Goal: Information Seeking & Learning: Learn about a topic

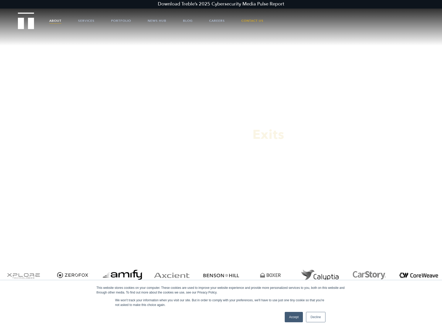
click at [52, 24] on link "About" at bounding box center [55, 21] width 12 height 16
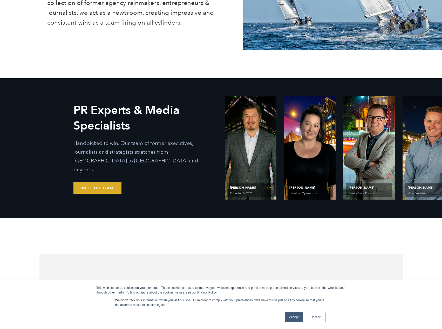
scroll to position [233, 0]
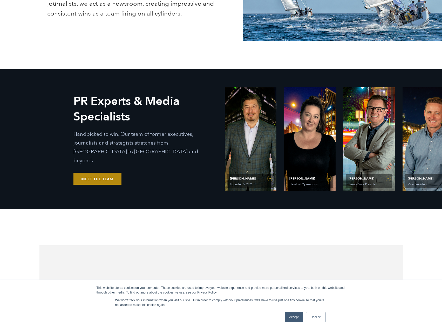
click at [106, 175] on link "Meet the Team" at bounding box center [97, 179] width 48 height 12
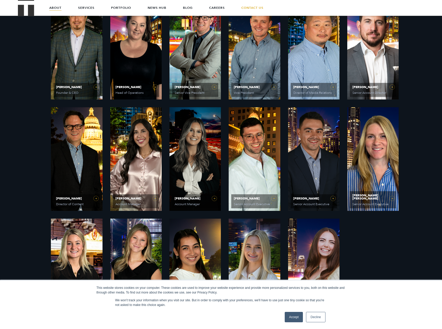
scroll to position [285, 0]
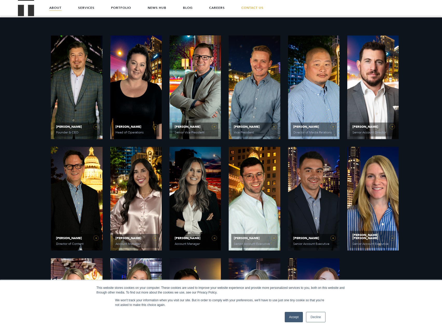
click at [313, 317] on link "Decline" at bounding box center [315, 317] width 19 height 10
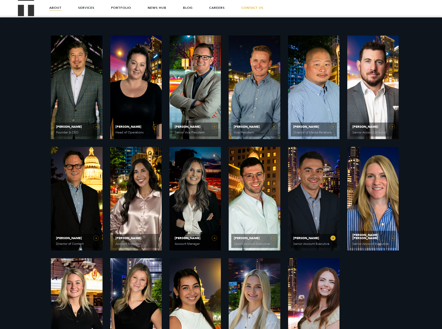
click at [318, 212] on link "Mike Bradley Senior Account Executive" at bounding box center [313, 199] width 51 height 104
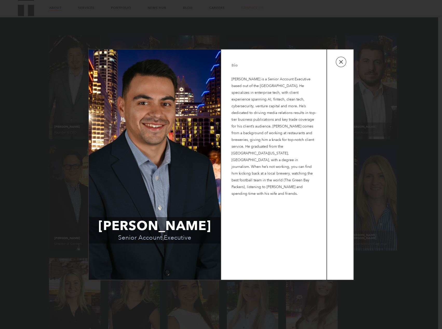
click at [338, 60] on button "button" at bounding box center [340, 62] width 10 height 10
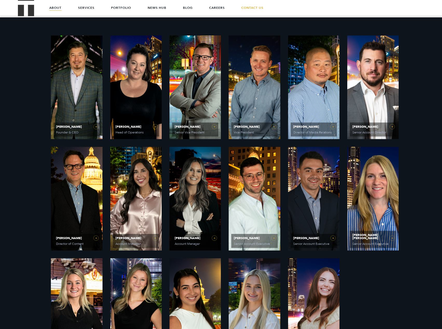
click at [208, 204] on p "Handpicked to win. Our team of former executives, journalists and strategists s…" at bounding box center [145, 206] width 129 height 32
click at [215, 239] on link "McKenzie Covell Account Manager" at bounding box center [194, 199] width 51 height 104
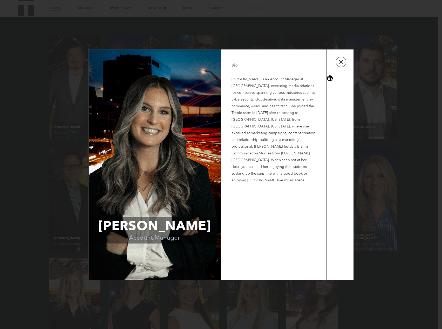
click at [338, 63] on button "button" at bounding box center [340, 62] width 10 height 10
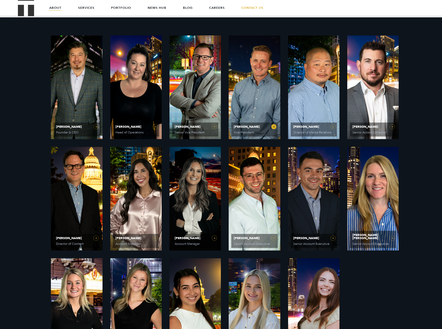
click at [274, 128] on link "Will Kruisbrink Vice President" at bounding box center [253, 88] width 51 height 104
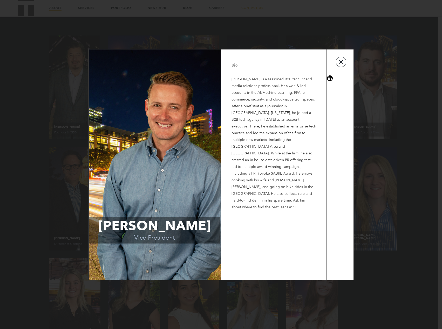
click at [338, 61] on button "button" at bounding box center [340, 62] width 10 height 10
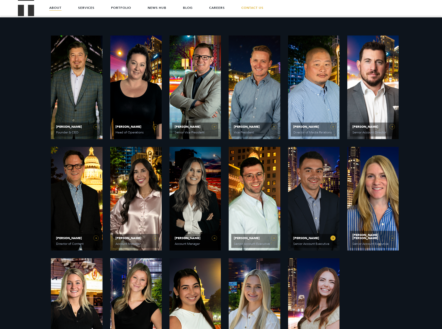
click at [335, 236] on link "Mike Bradley Senior Account Executive" at bounding box center [313, 199] width 51 height 104
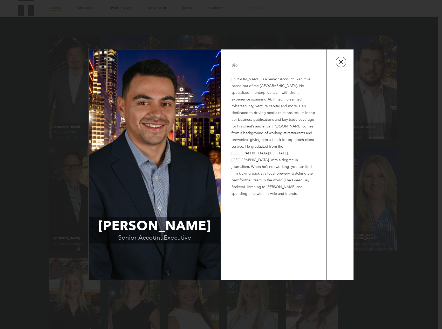
click at [341, 64] on button "button" at bounding box center [340, 62] width 10 height 10
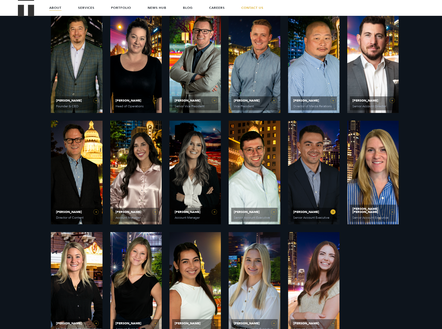
scroll to position [311, 0]
click at [155, 215] on link "Sarah Vandiver Account Manager" at bounding box center [135, 173] width 51 height 104
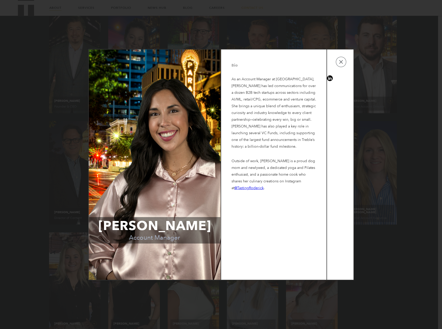
click at [253, 190] on link "@TastingRoderick" at bounding box center [248, 188] width 29 height 5
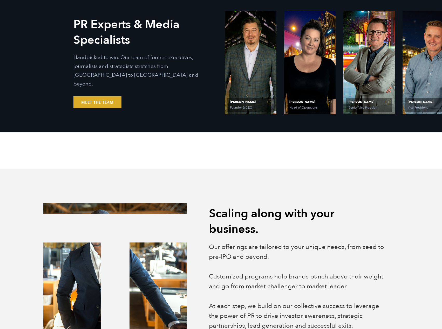
scroll to position [311, 0]
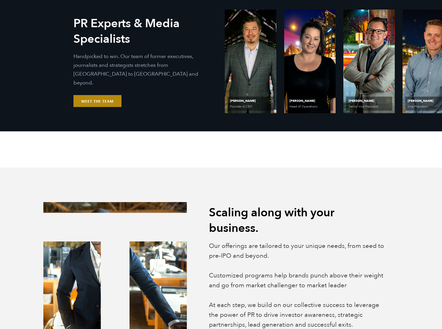
click at [97, 98] on link "Meet the Team" at bounding box center [97, 101] width 48 height 12
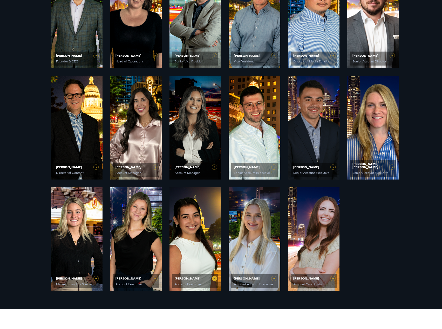
scroll to position [363, 0]
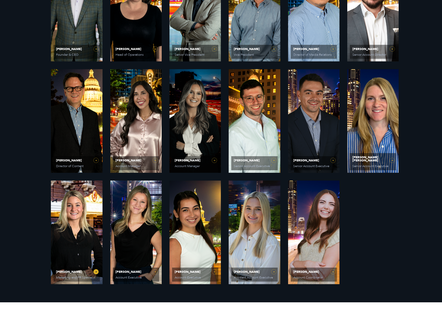
click at [97, 272] on link "Avery Beatty Marketing and PR Specialist" at bounding box center [76, 233] width 51 height 104
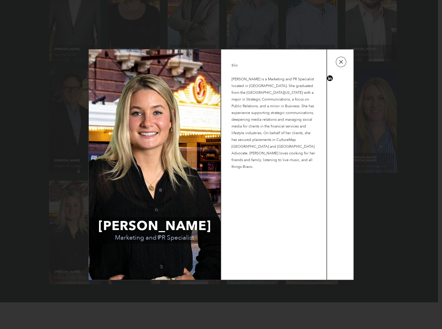
click at [338, 63] on button "button" at bounding box center [340, 62] width 10 height 10
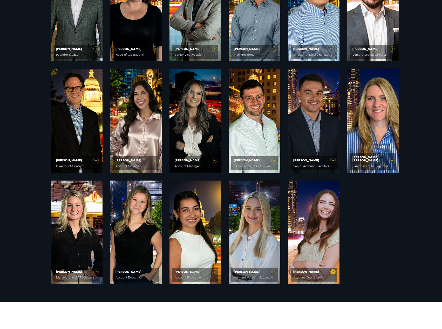
click at [332, 273] on link "Caroline Hafner Account Coordinator" at bounding box center [313, 233] width 51 height 104
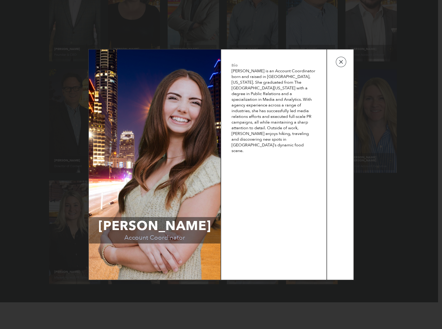
click at [339, 58] on button "button" at bounding box center [340, 62] width 10 height 10
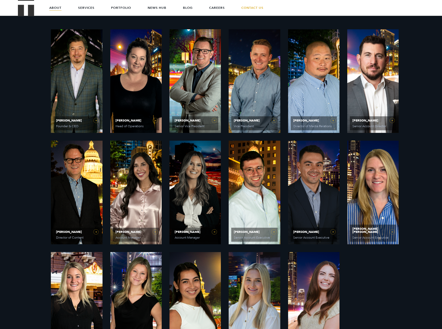
scroll to position [285, 0]
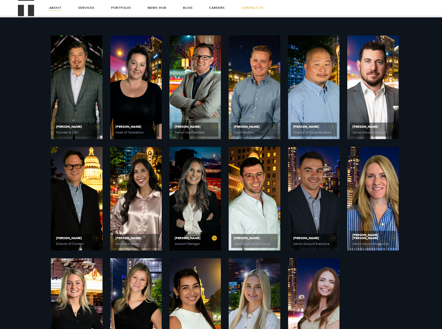
click at [213, 240] on link "McKenzie Covell Account Manager" at bounding box center [194, 199] width 51 height 104
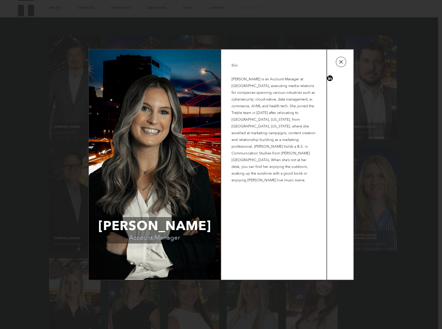
click at [341, 66] on button "button" at bounding box center [340, 62] width 10 height 10
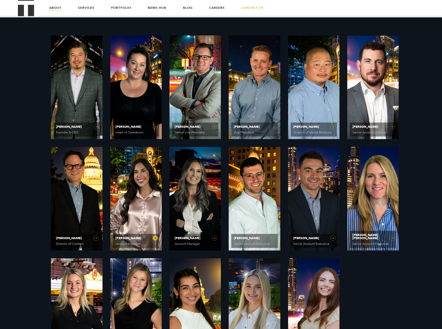
click at [154, 239] on link "Sarah Vandiver Account Manager" at bounding box center [135, 199] width 51 height 104
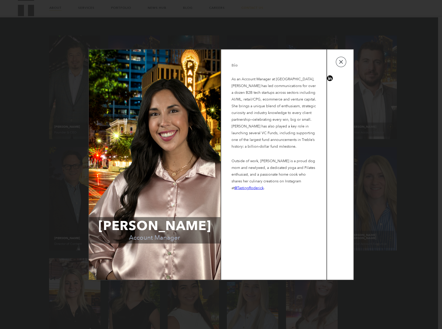
click at [340, 64] on button "button" at bounding box center [340, 62] width 10 height 10
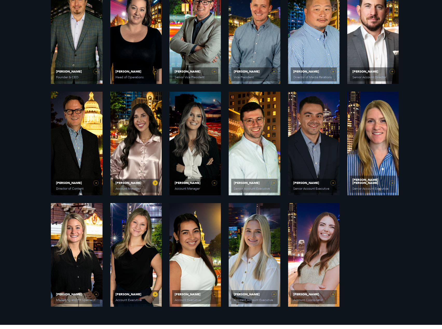
scroll to position [363, 0]
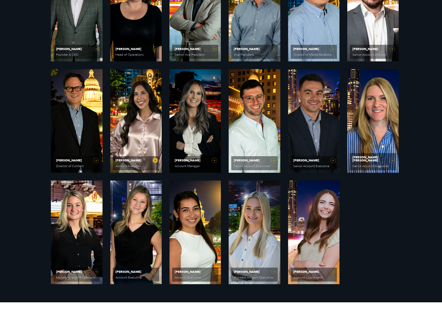
click at [157, 160] on link "Sarah Vandiver Account Manager" at bounding box center [135, 121] width 51 height 104
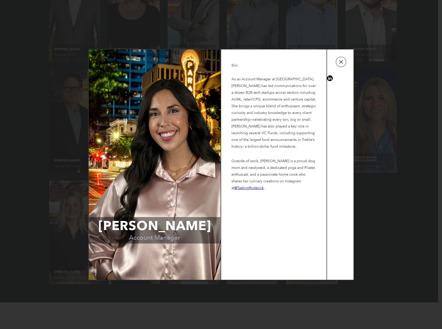
click at [341, 64] on button "button" at bounding box center [340, 62] width 10 height 10
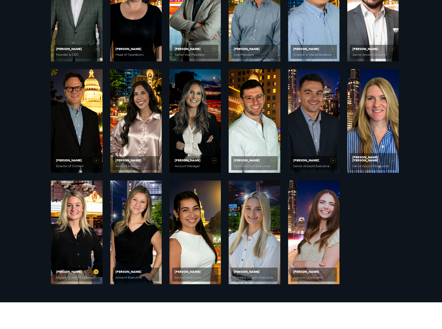
click at [95, 272] on link "Avery Beatty Marketing and PR Specialist" at bounding box center [76, 233] width 51 height 104
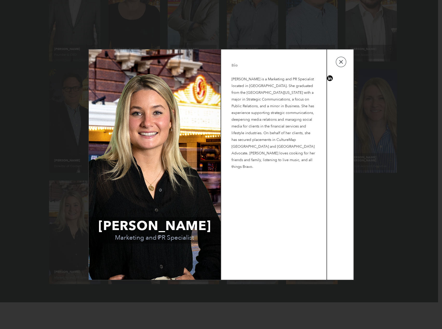
click at [342, 60] on button "button" at bounding box center [340, 62] width 10 height 10
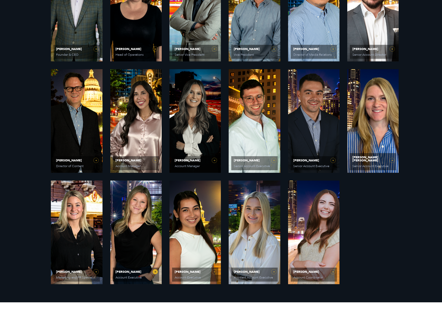
click at [153, 271] on link "Sydney Miner Account Executive" at bounding box center [135, 233] width 51 height 104
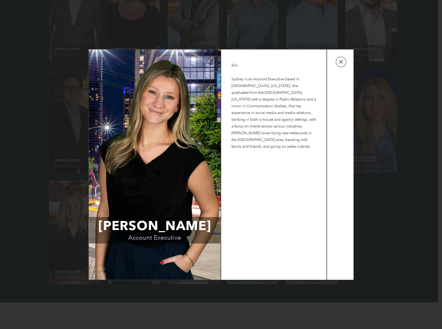
click at [339, 61] on button "button" at bounding box center [340, 62] width 10 height 10
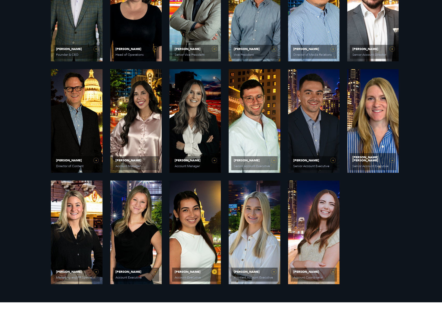
click at [211, 271] on span "Laura Corona" at bounding box center [194, 271] width 41 height 3
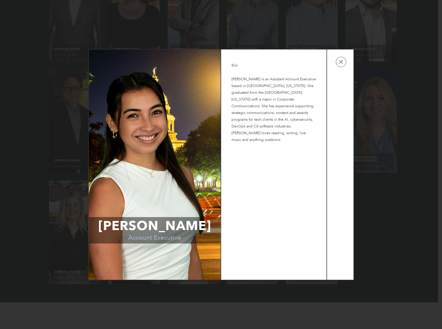
click at [346, 62] on td at bounding box center [340, 165] width 26 height 230
click at [345, 63] on button "button" at bounding box center [340, 62] width 10 height 10
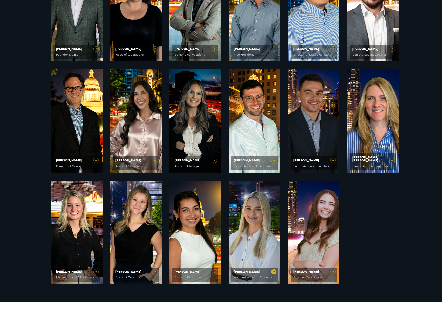
click at [275, 272] on link "Elizabeth Kalwick Assistant Account Executive" at bounding box center [253, 233] width 51 height 104
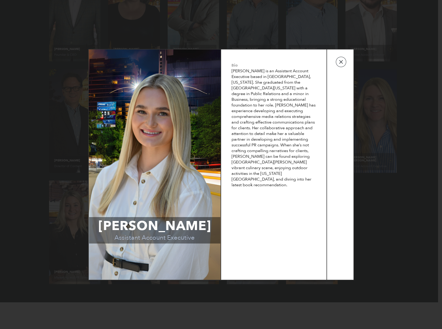
click at [341, 59] on button "button" at bounding box center [340, 62] width 10 height 10
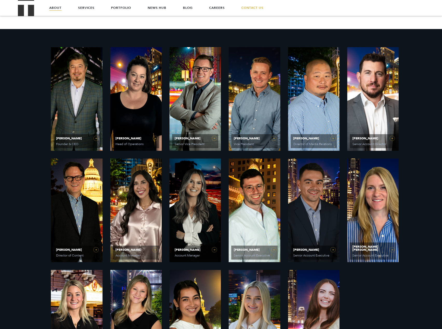
scroll to position [259, 0]
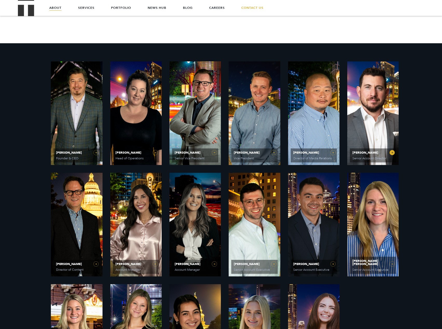
click at [391, 152] on link "Jim Cameron Senior Account Director" at bounding box center [372, 113] width 51 height 104
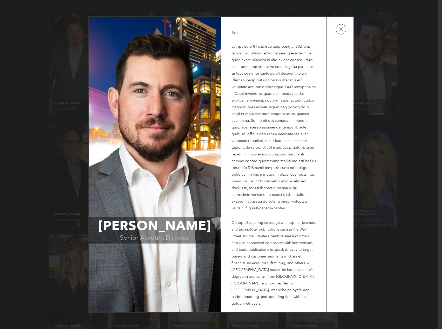
scroll to position [311, 0]
click at [411, 268] on div "Jim Cameron Senior Account Director Bio On top of securing coverage with top-ti…" at bounding box center [221, 164] width 442 height 329
